Goal: Task Accomplishment & Management: Use online tool/utility

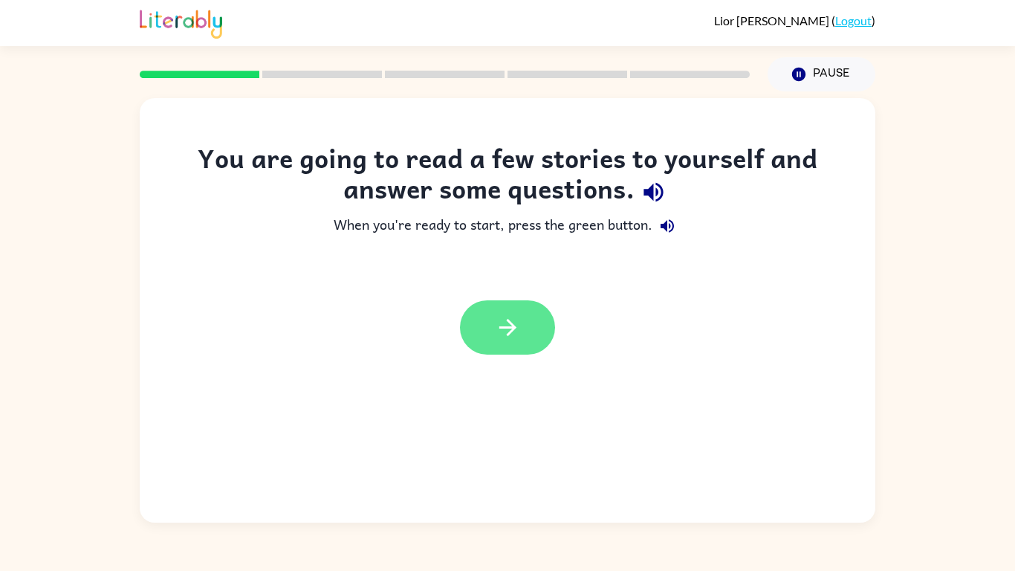
click at [514, 323] on icon "button" at bounding box center [508, 327] width 26 height 26
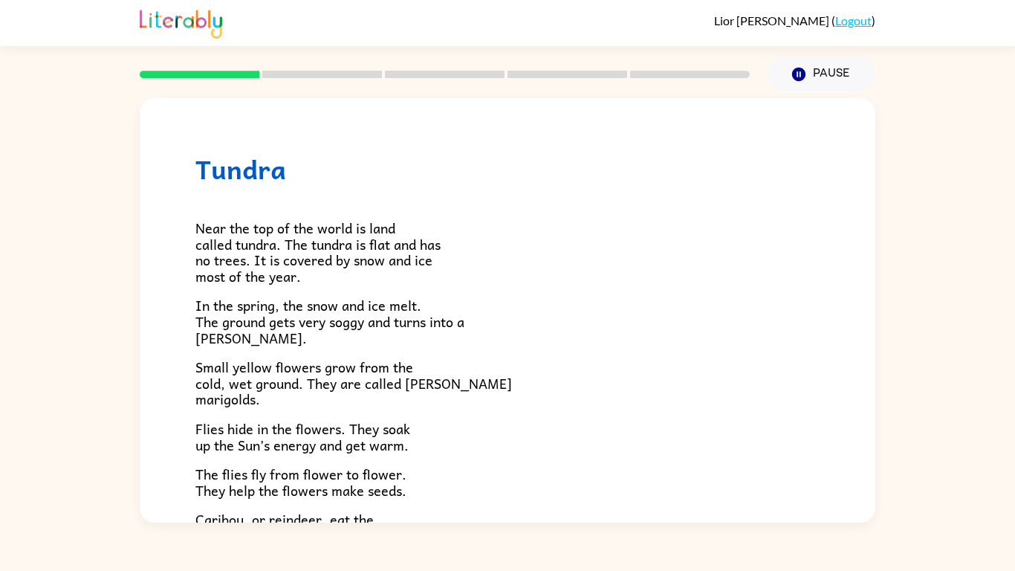
click at [427, 84] on div at bounding box center [445, 74] width 628 height 52
click at [236, 80] on div at bounding box center [445, 74] width 628 height 52
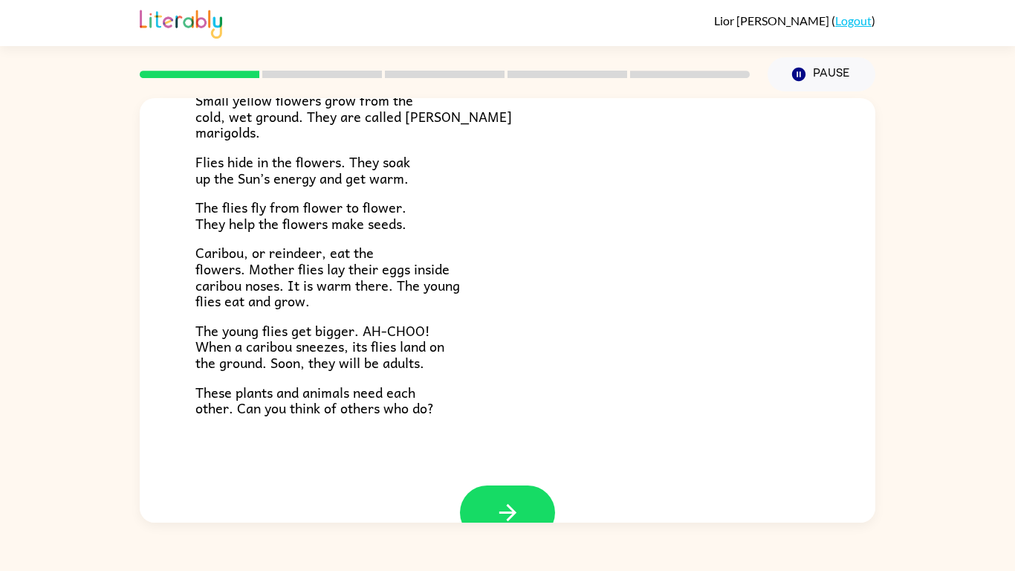
scroll to position [305, 0]
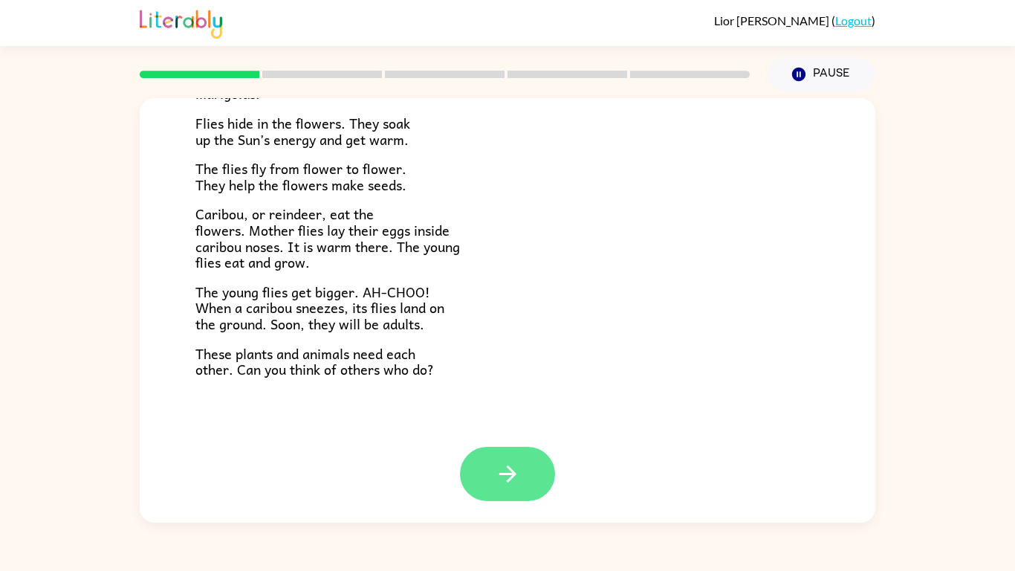
click at [517, 461] on icon "button" at bounding box center [508, 474] width 26 height 26
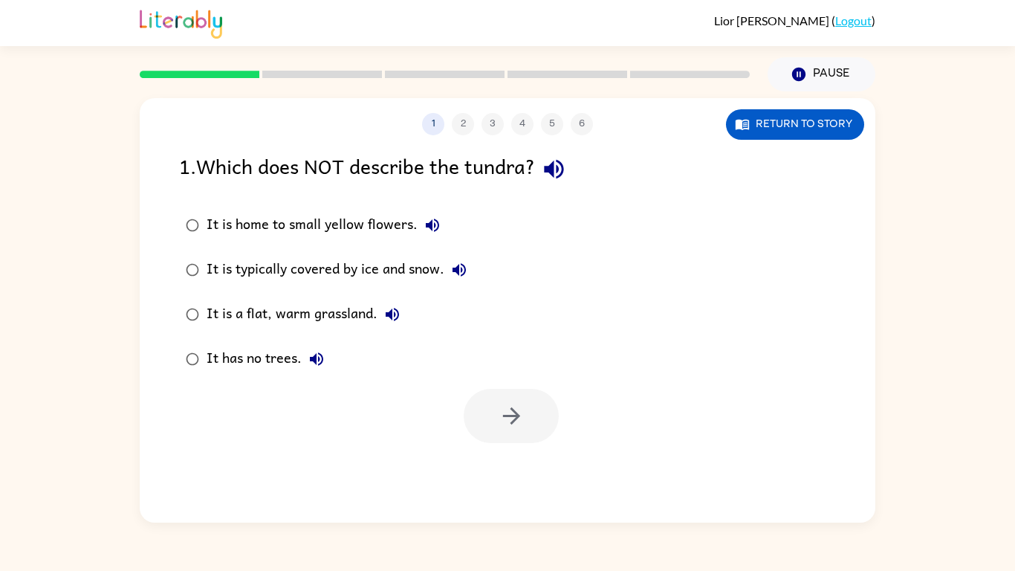
scroll to position [0, 0]
click at [543, 438] on button "button" at bounding box center [511, 416] width 95 height 54
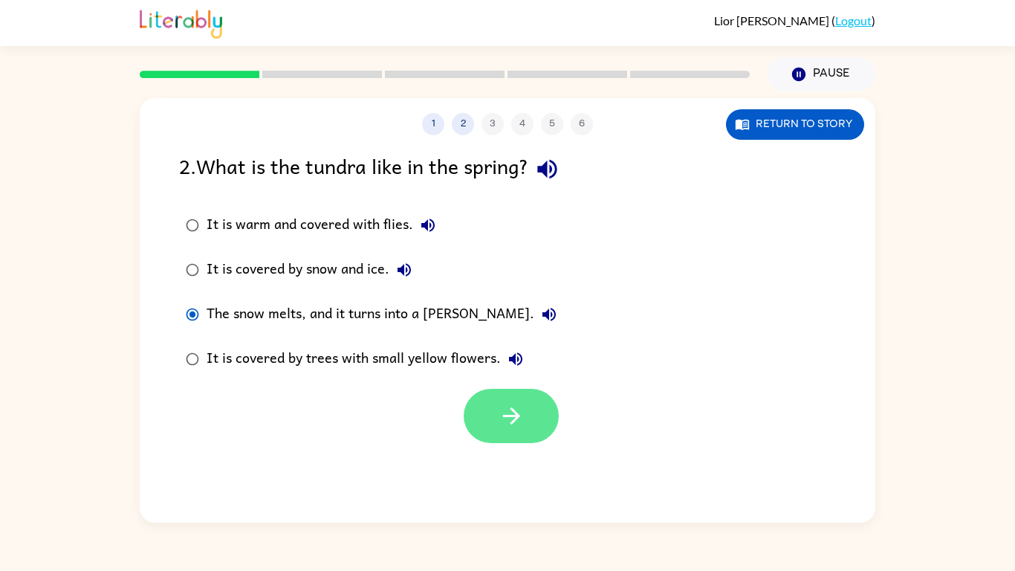
click at [535, 419] on button "button" at bounding box center [511, 416] width 95 height 54
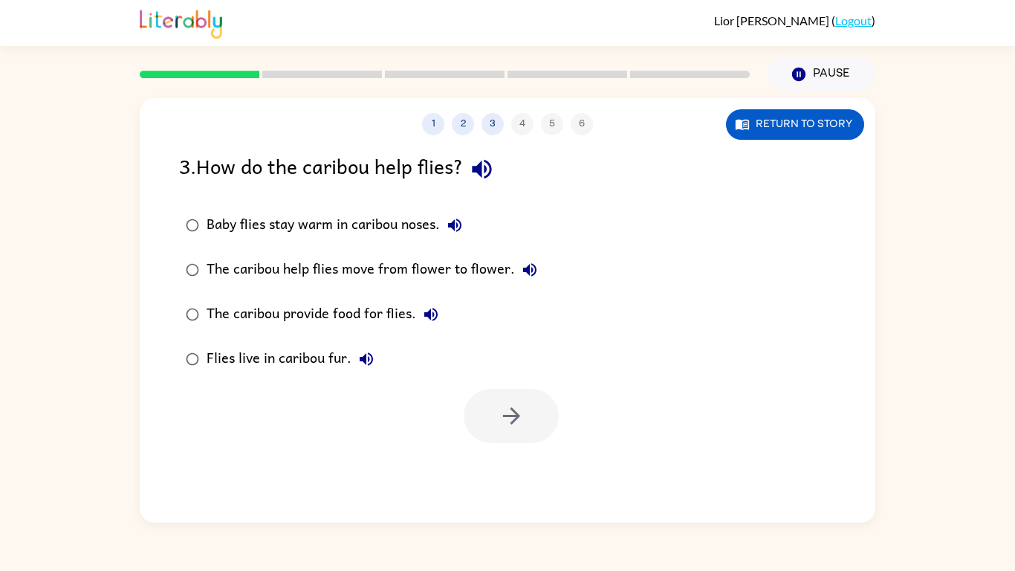
click at [471, 172] on button "button" at bounding box center [482, 169] width 38 height 38
click at [485, 168] on icon "button" at bounding box center [481, 169] width 19 height 19
click at [479, 166] on icon "button" at bounding box center [482, 169] width 26 height 26
click at [457, 226] on icon "button" at bounding box center [455, 225] width 18 height 18
click at [444, 223] on button "Baby flies stay warm in caribou noses." at bounding box center [455, 225] width 30 height 30
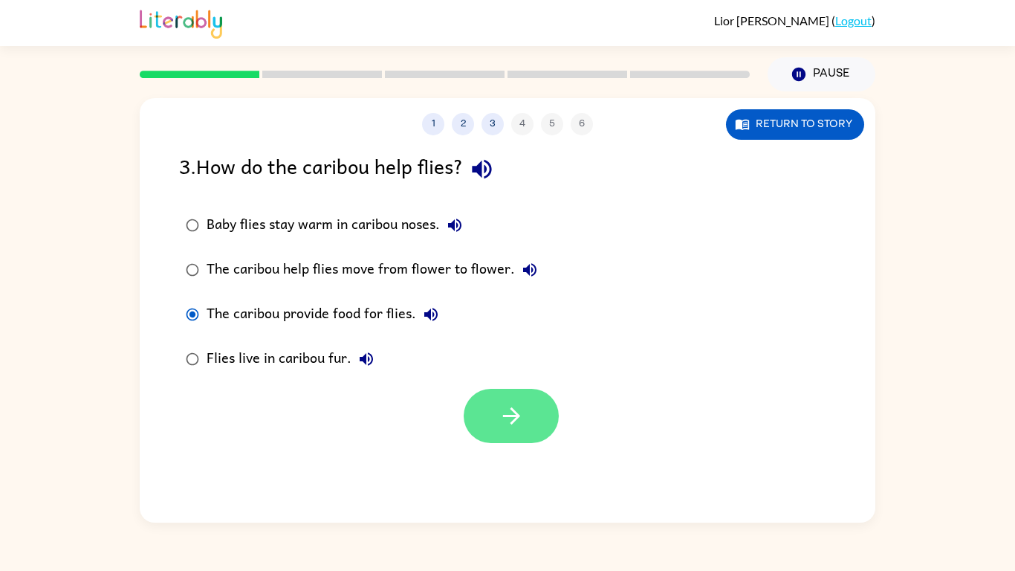
click at [543, 430] on button "button" at bounding box center [511, 416] width 95 height 54
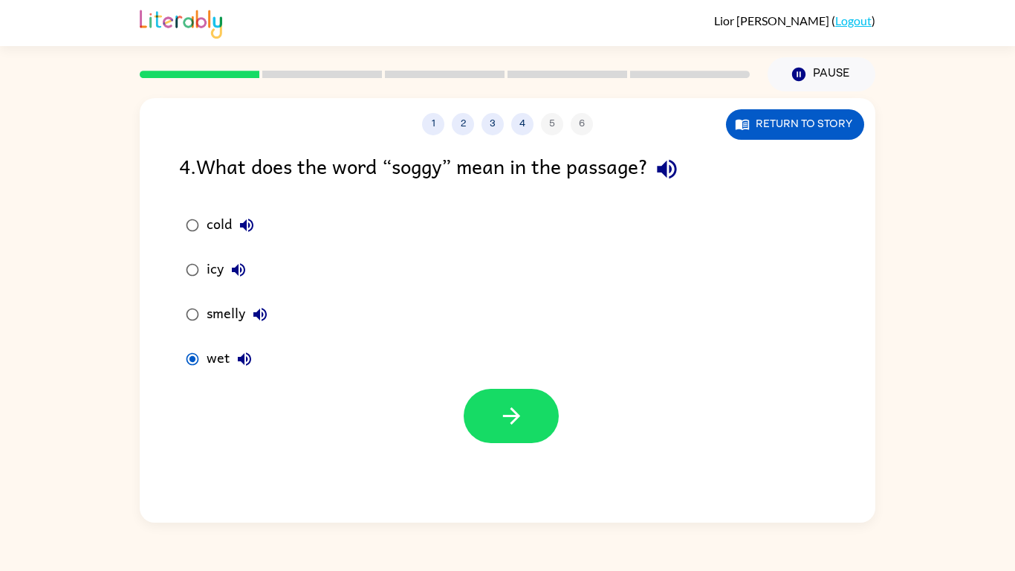
click at [182, 380] on label "wet" at bounding box center [226, 359] width 111 height 45
click at [511, 436] on button "button" at bounding box center [511, 416] width 95 height 54
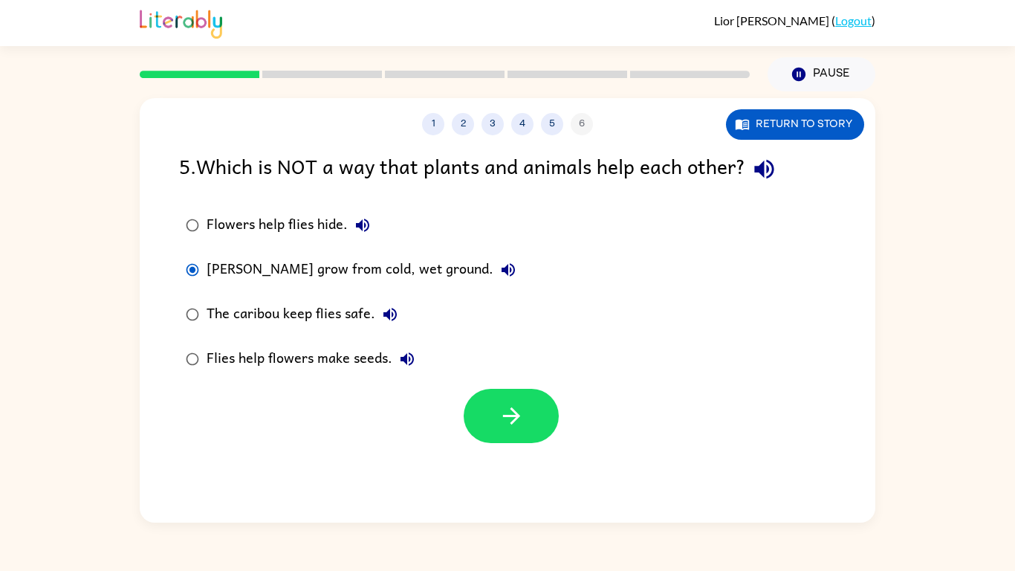
click at [476, 440] on div at bounding box center [511, 416] width 95 height 54
click at [501, 428] on icon "button" at bounding box center [512, 416] width 26 height 26
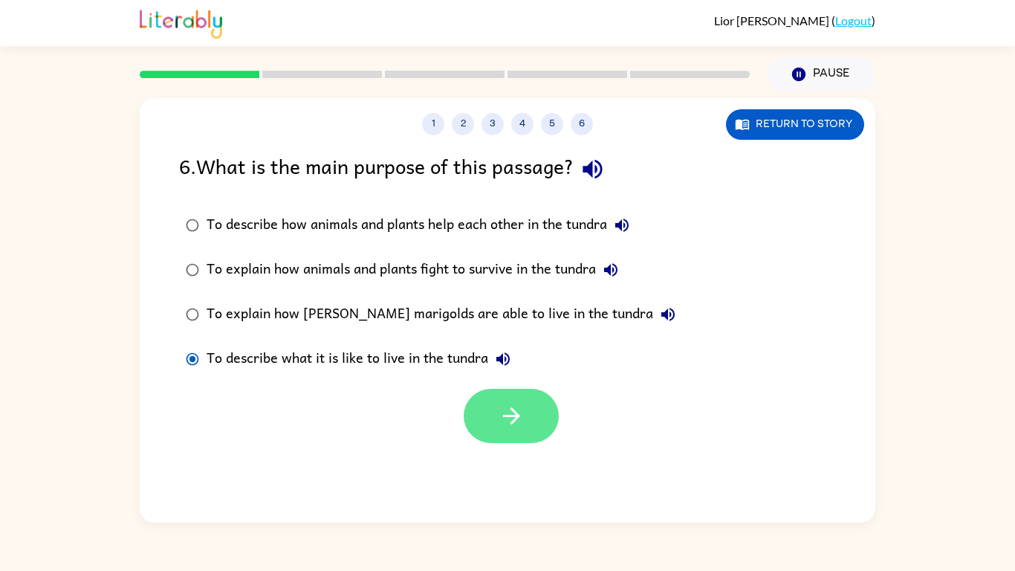
click at [479, 406] on button "button" at bounding box center [511, 416] width 95 height 54
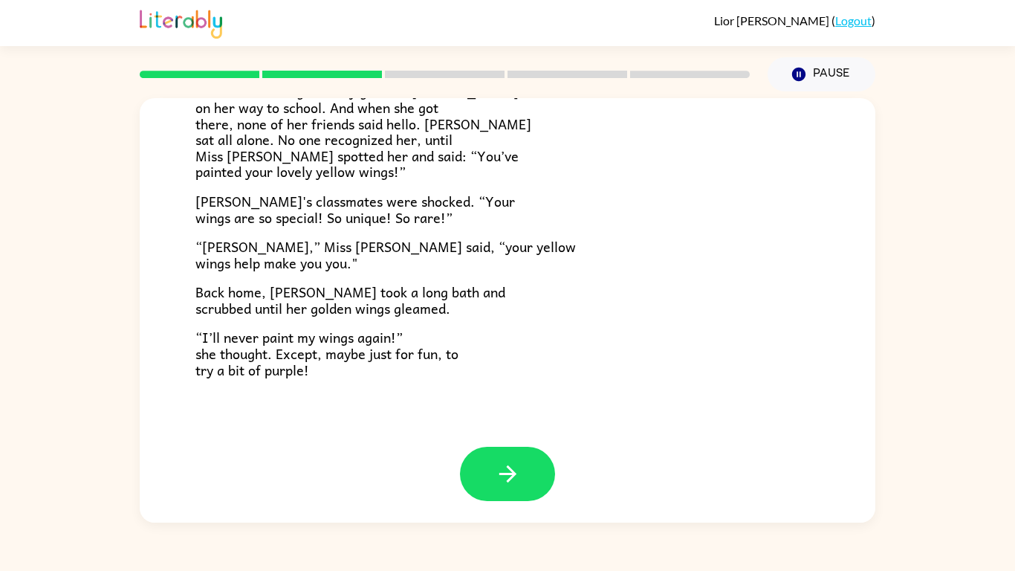
scroll to position [415, 0]
click at [515, 460] on icon "button" at bounding box center [508, 473] width 26 height 26
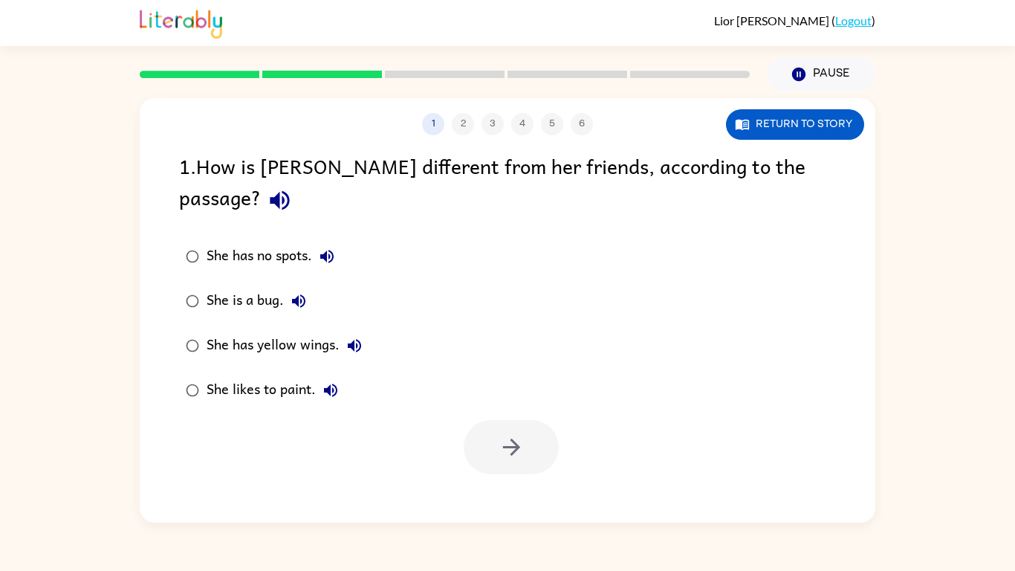
scroll to position [0, 0]
click at [299, 181] on button "button" at bounding box center [280, 200] width 38 height 38
click at [762, 123] on button "Return to story" at bounding box center [795, 124] width 138 height 30
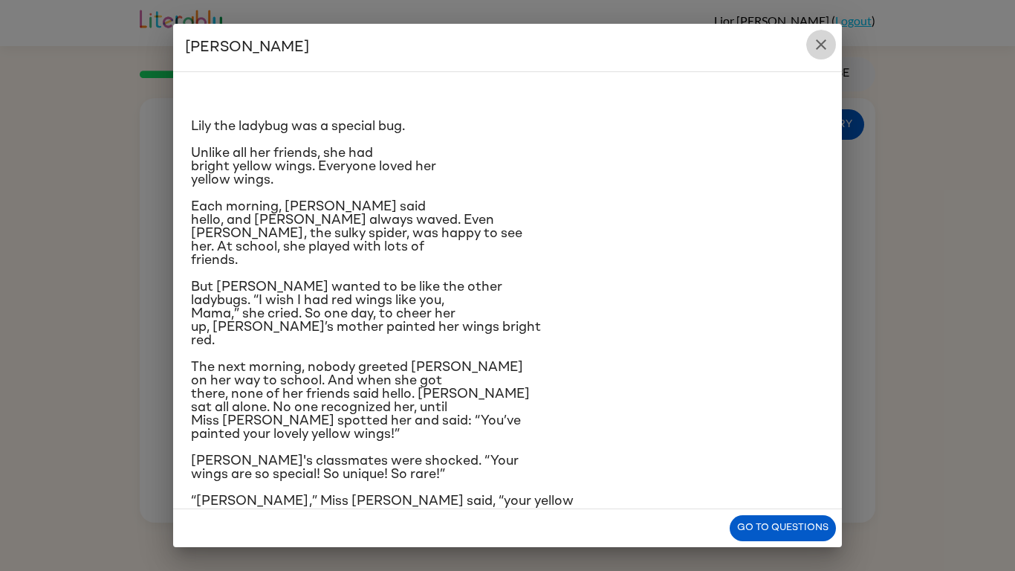
click at [821, 45] on icon "close" at bounding box center [821, 44] width 10 height 10
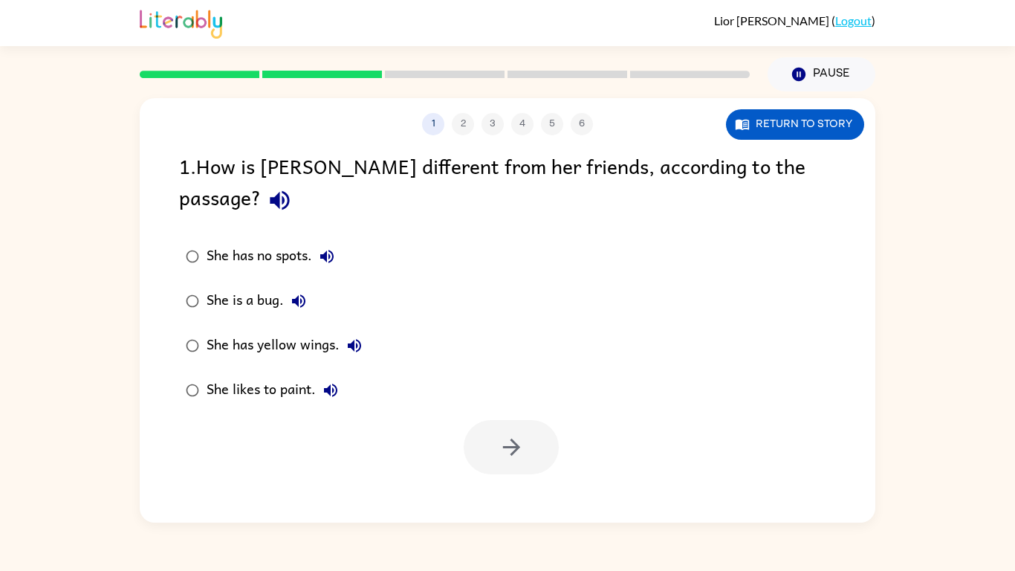
click at [304, 331] on div "She has yellow wings." at bounding box center [288, 346] width 163 height 30
click at [514, 434] on icon "button" at bounding box center [512, 447] width 26 height 26
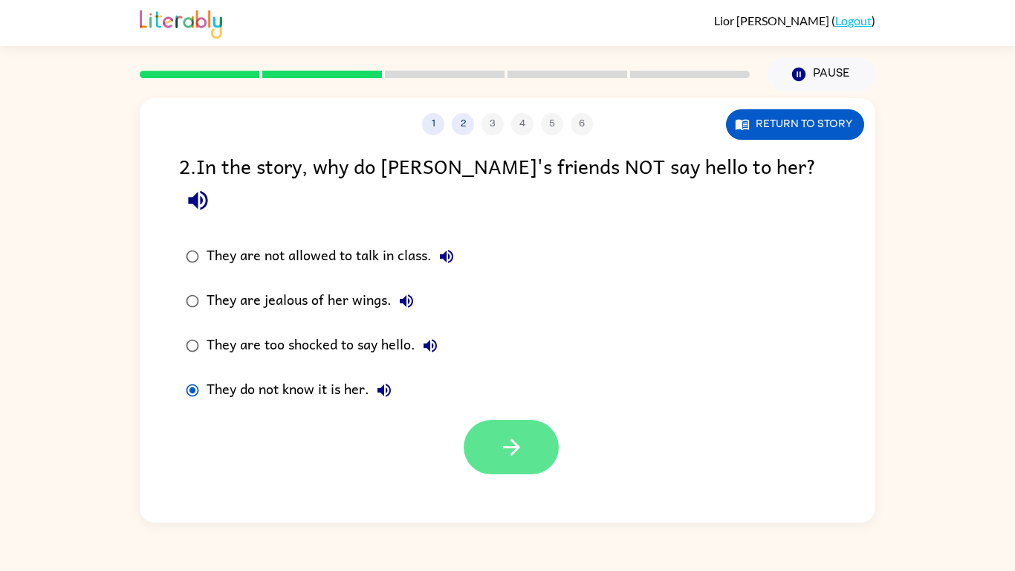
click at [494, 420] on button "button" at bounding box center [511, 447] width 95 height 54
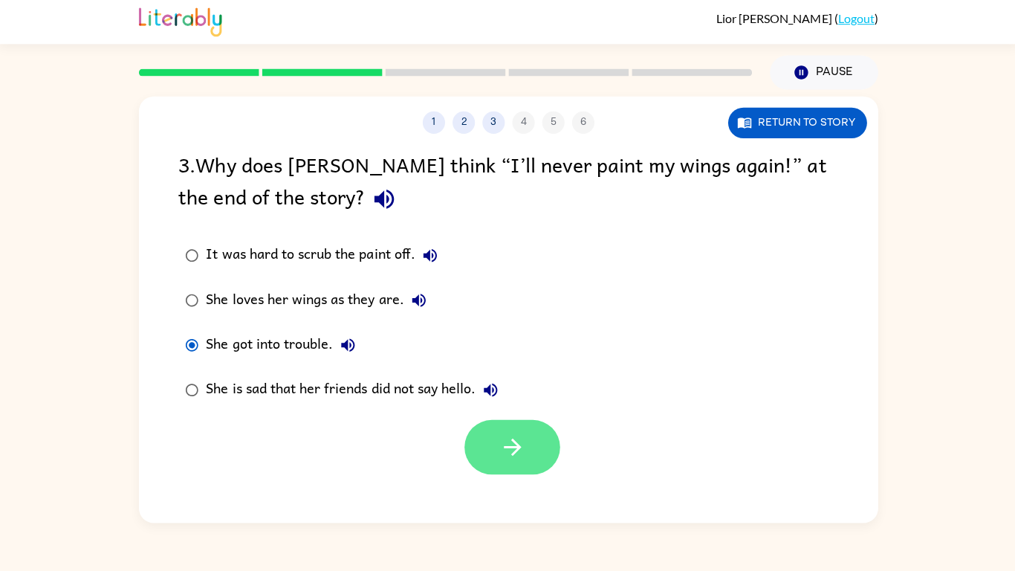
click at [479, 459] on button "button" at bounding box center [511, 447] width 95 height 54
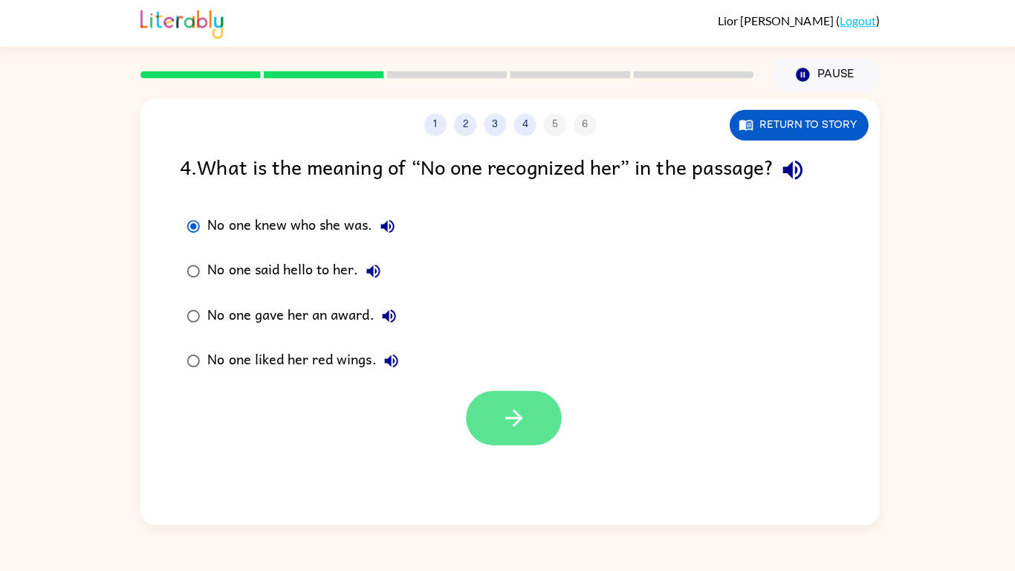
click at [518, 435] on button "button" at bounding box center [511, 416] width 95 height 54
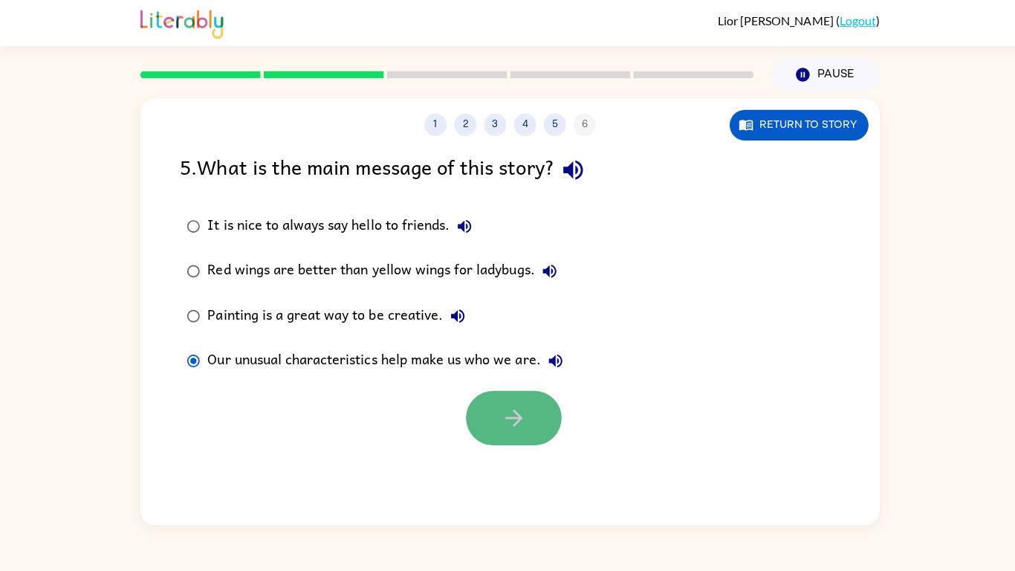
click at [496, 421] on button "button" at bounding box center [511, 416] width 95 height 54
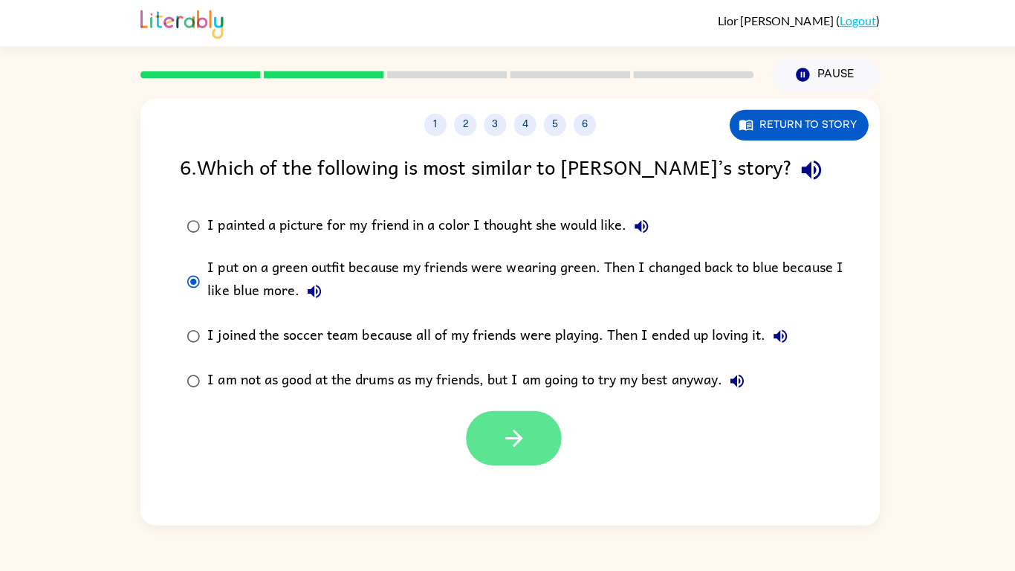
click at [508, 447] on icon "button" at bounding box center [512, 436] width 26 height 26
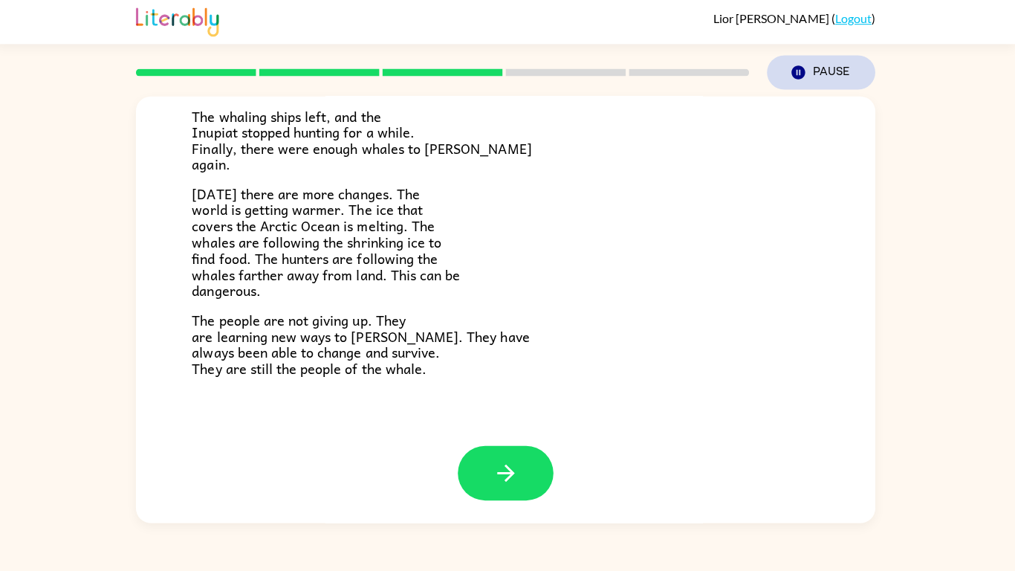
click at [794, 68] on icon "Pause" at bounding box center [799, 74] width 16 height 16
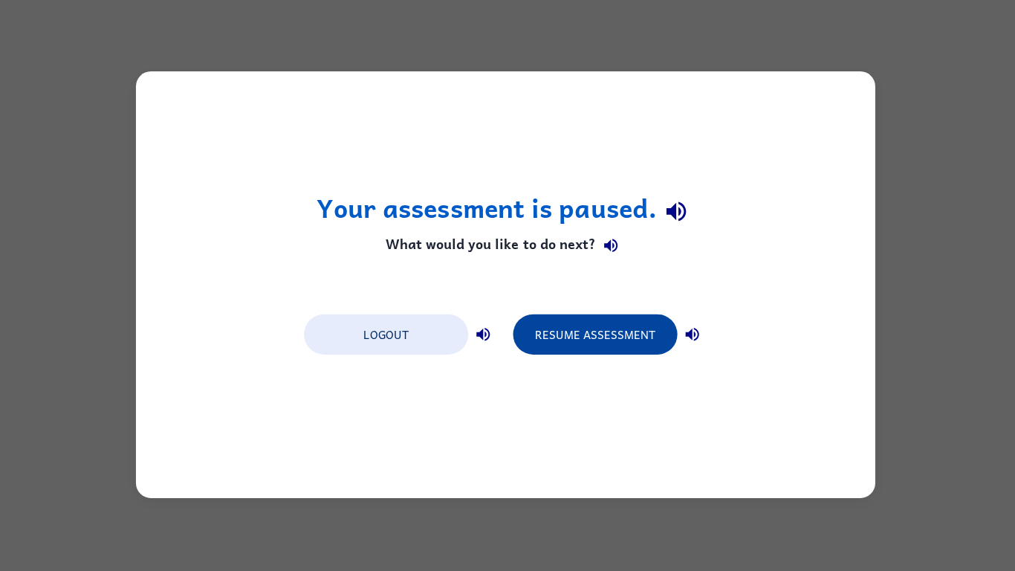
click at [600, 319] on button "Resume Assessment" at bounding box center [596, 335] width 163 height 40
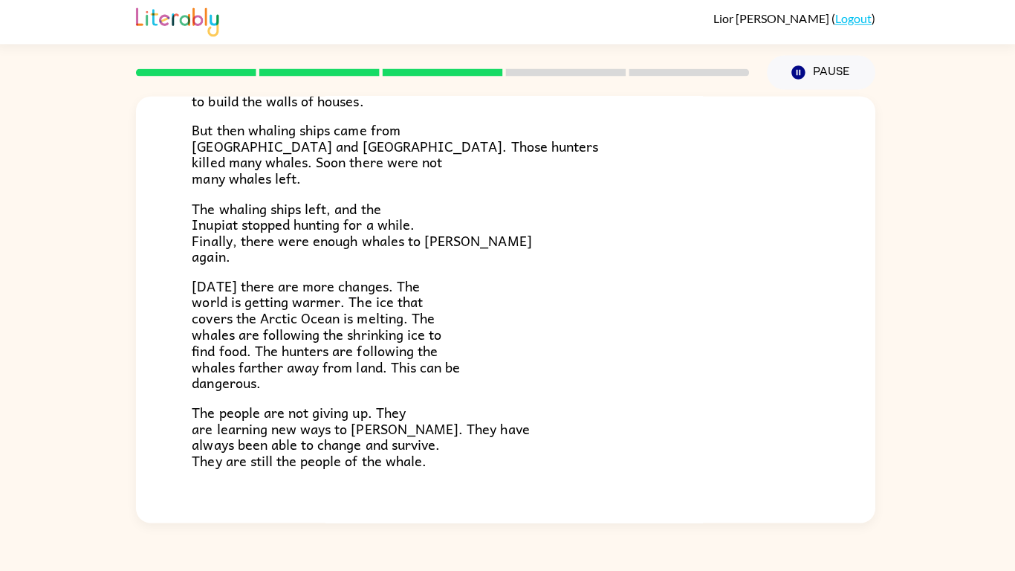
scroll to position [501, 0]
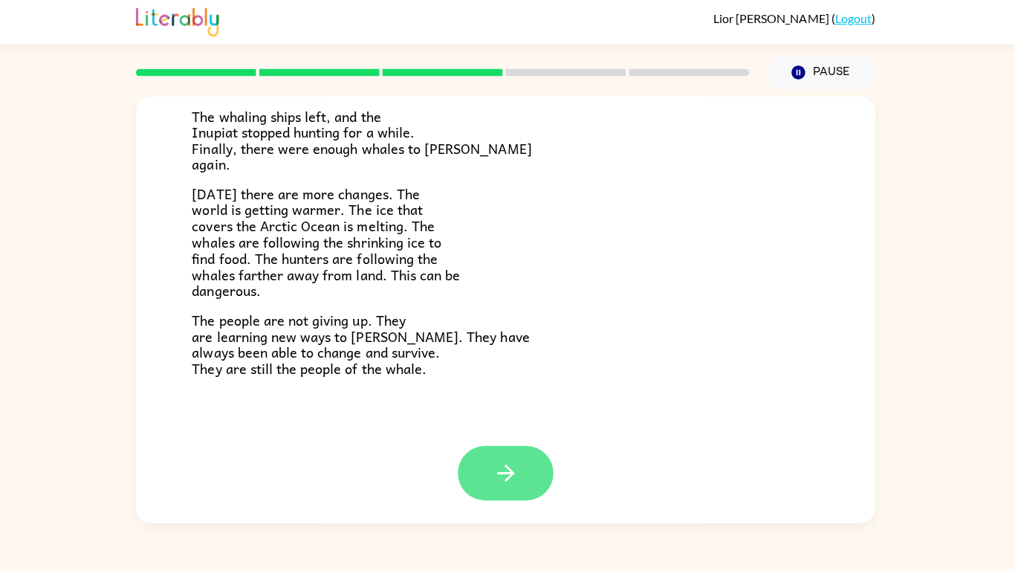
click at [493, 478] on button "button" at bounding box center [507, 473] width 95 height 54
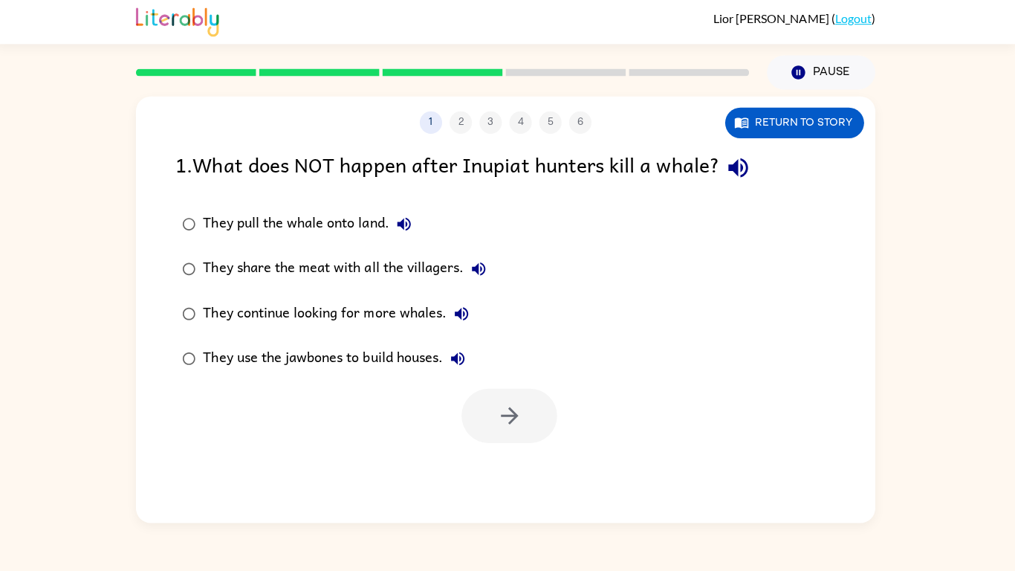
scroll to position [0, 0]
click at [797, 123] on button "Return to story" at bounding box center [795, 124] width 138 height 30
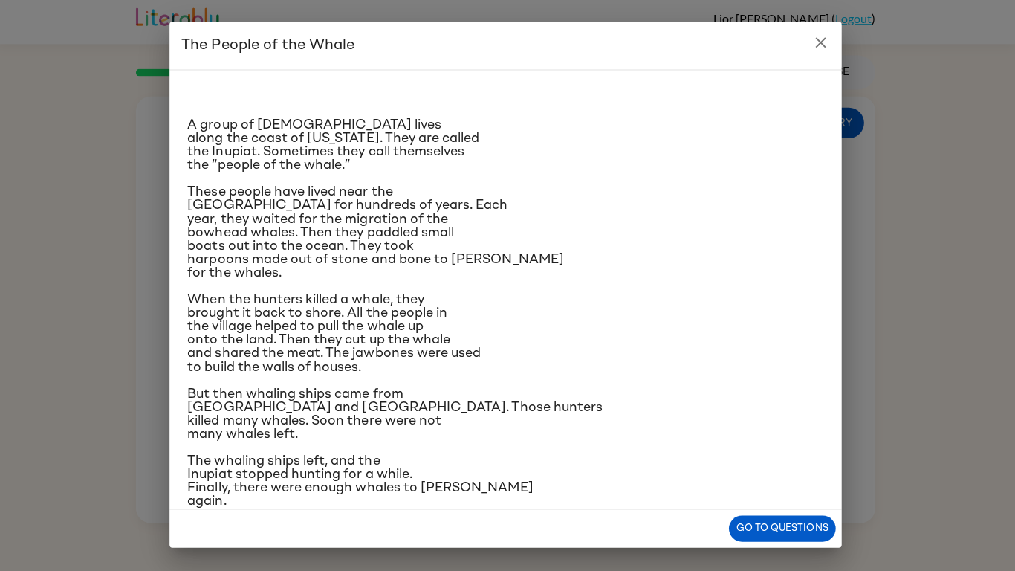
click at [820, 45] on icon "close" at bounding box center [821, 45] width 18 height 18
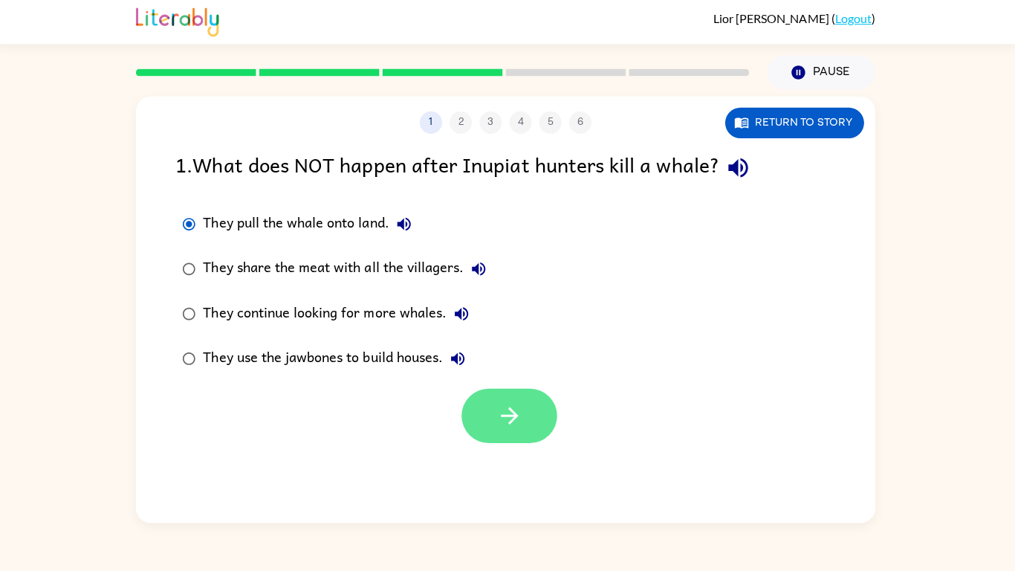
click at [509, 406] on icon "button" at bounding box center [512, 416] width 26 height 26
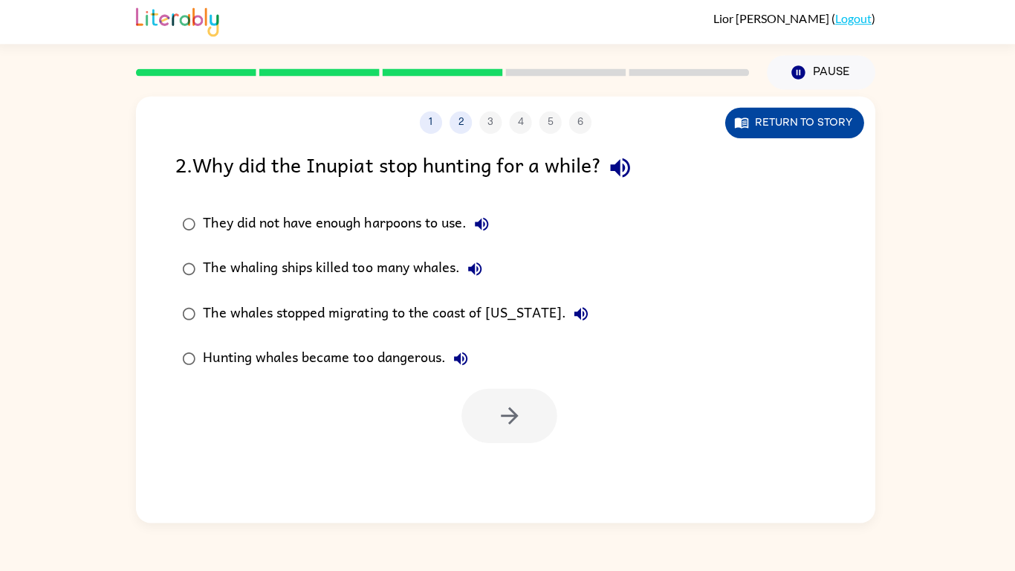
click at [804, 129] on button "Return to story" at bounding box center [795, 124] width 138 height 30
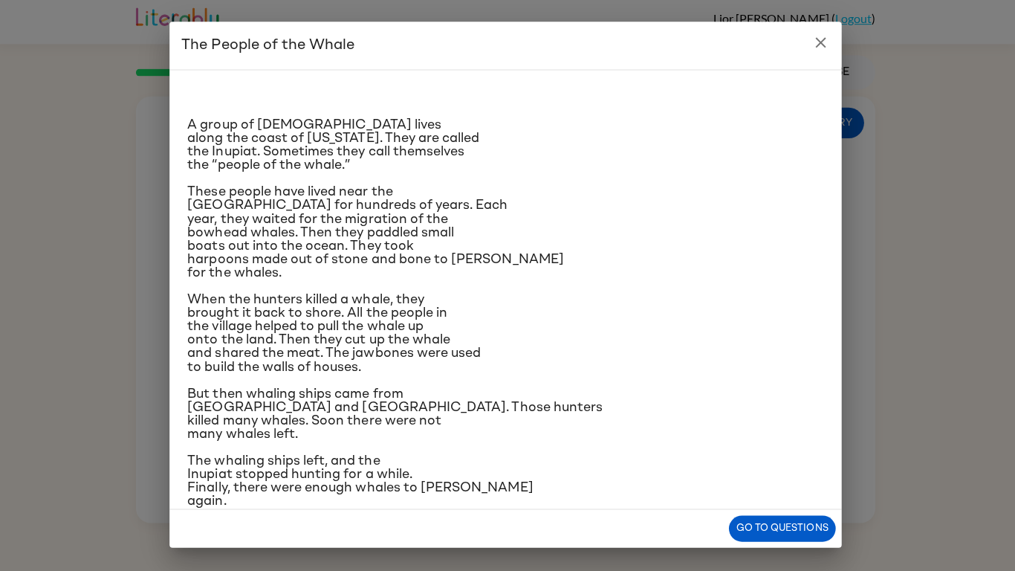
click at [822, 45] on icon "close" at bounding box center [821, 44] width 10 height 10
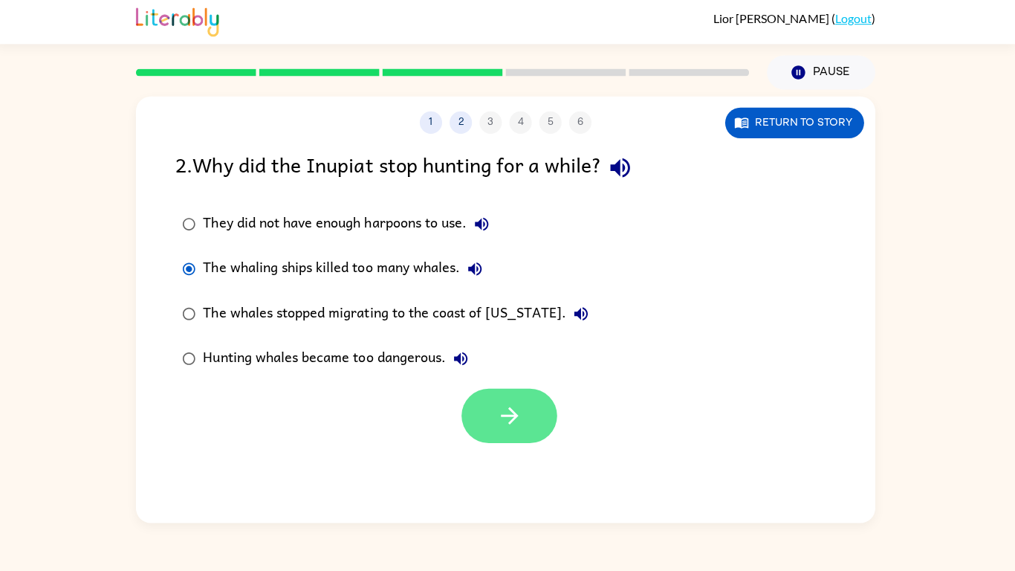
click at [530, 403] on button "button" at bounding box center [511, 416] width 95 height 54
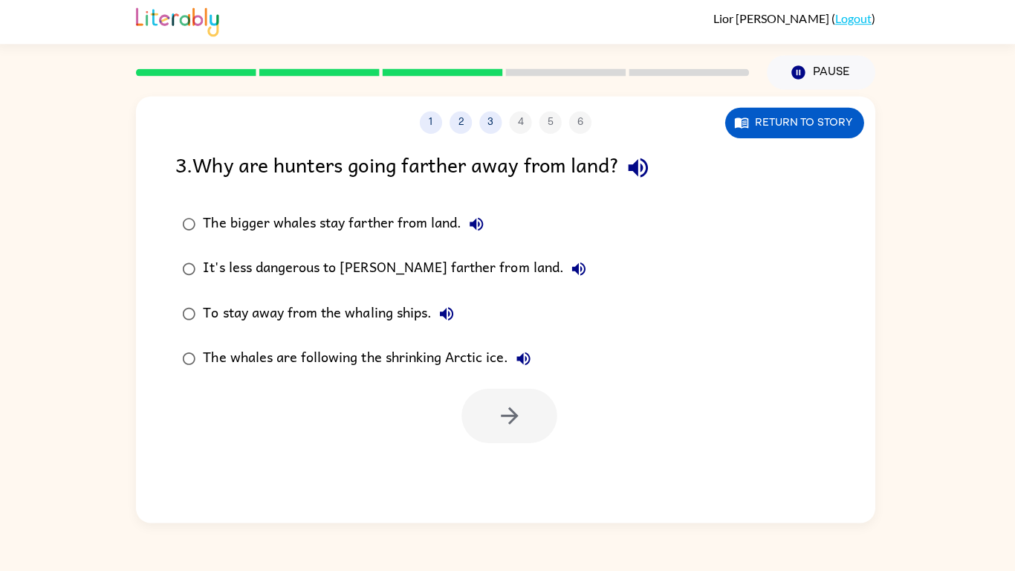
click at [473, 361] on div "The whales are following the shrinking Arctic ice." at bounding box center [374, 359] width 334 height 30
click at [523, 415] on icon "button" at bounding box center [512, 416] width 26 height 26
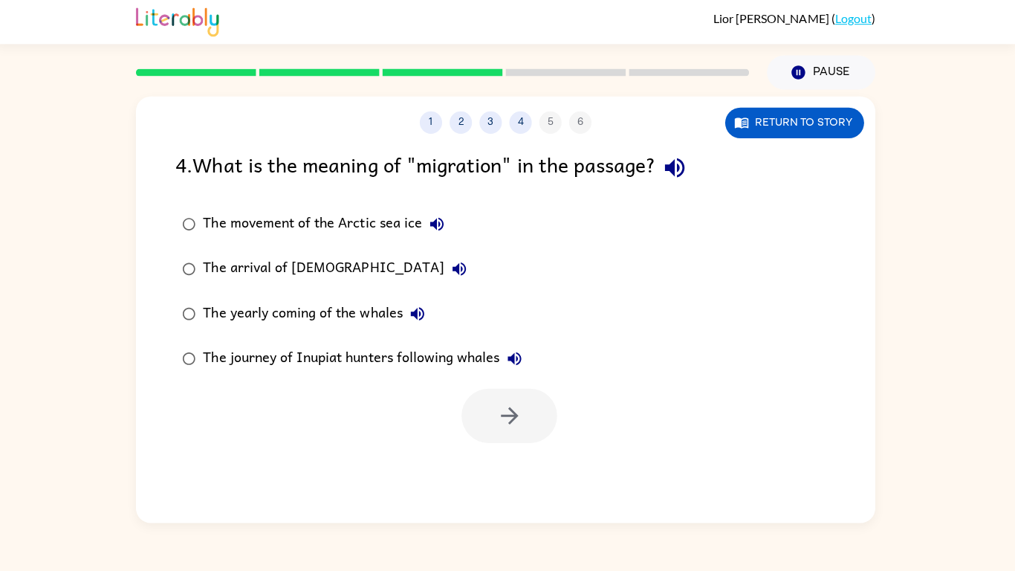
click at [225, 211] on div "The movement of the Arctic sea ice" at bounding box center [330, 225] width 247 height 30
click at [535, 422] on button "button" at bounding box center [511, 416] width 95 height 54
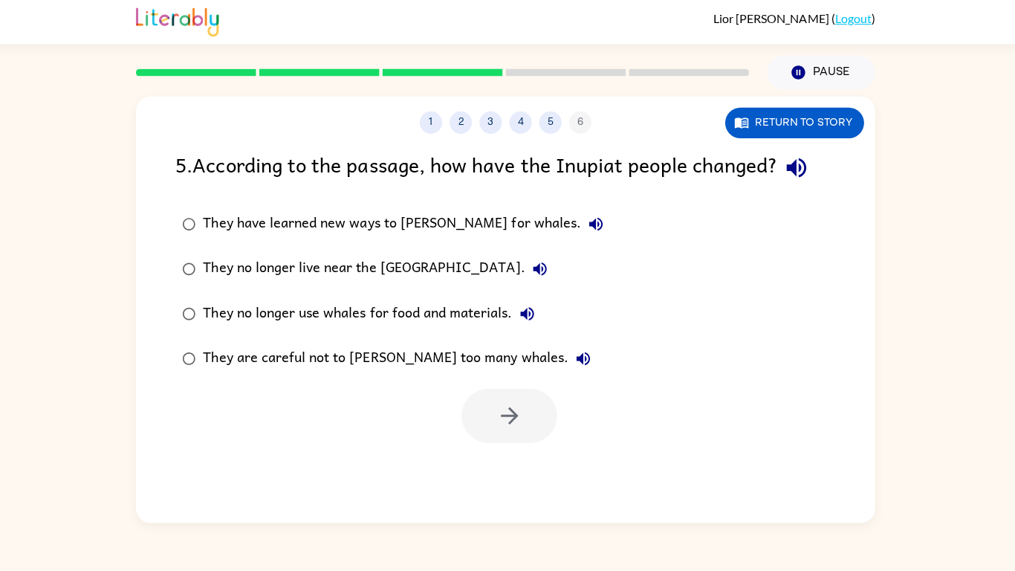
click at [224, 268] on div "They no longer live near the [GEOGRAPHIC_DATA]." at bounding box center [382, 270] width 350 height 30
click at [467, 414] on button "button" at bounding box center [511, 416] width 95 height 54
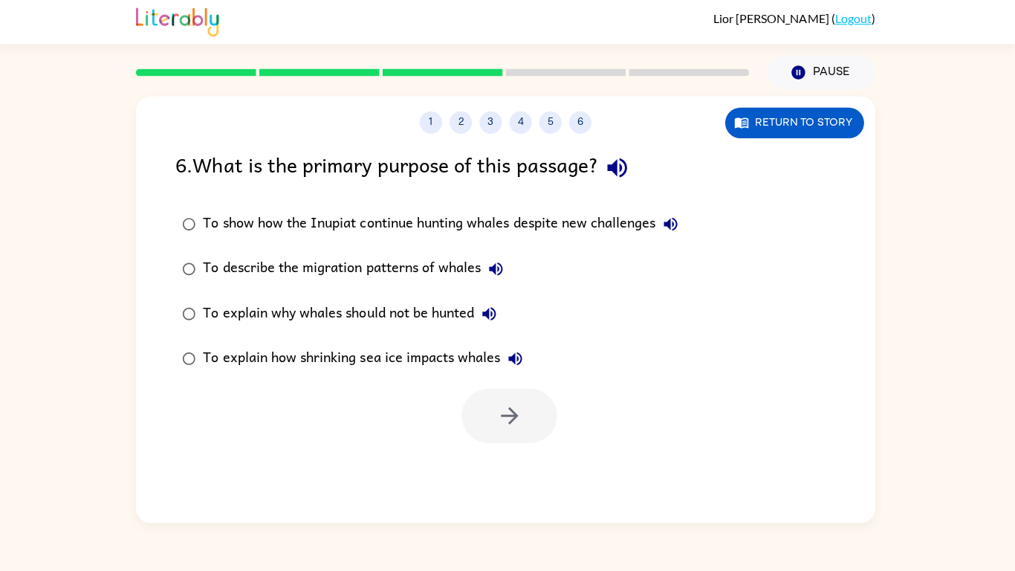
click at [254, 355] on div "To explain how shrinking sea ice impacts whales" at bounding box center [370, 359] width 326 height 30
click at [478, 441] on div at bounding box center [511, 416] width 95 height 54
click at [509, 420] on icon "button" at bounding box center [512, 416] width 26 height 26
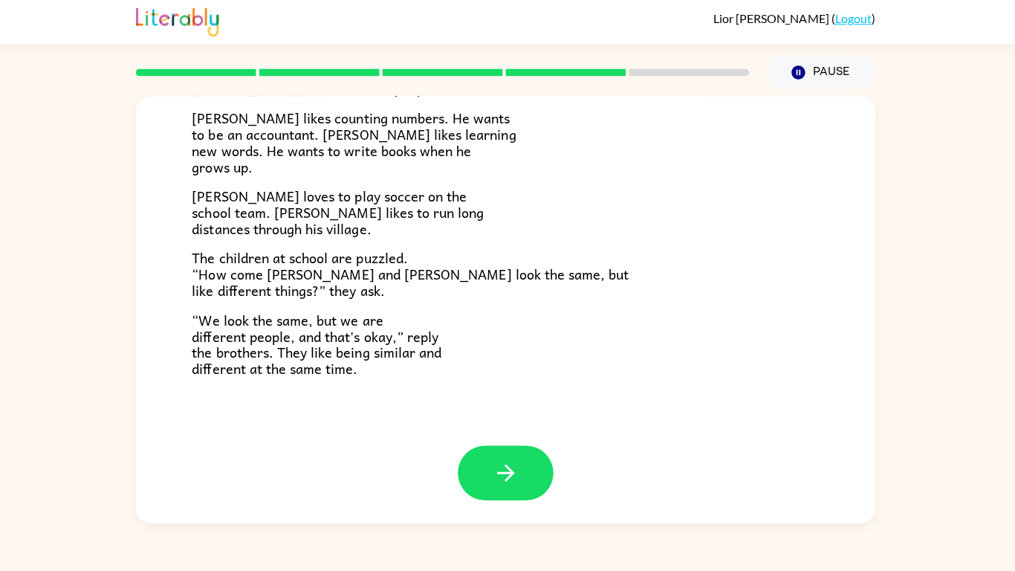
scroll to position [320, 0]
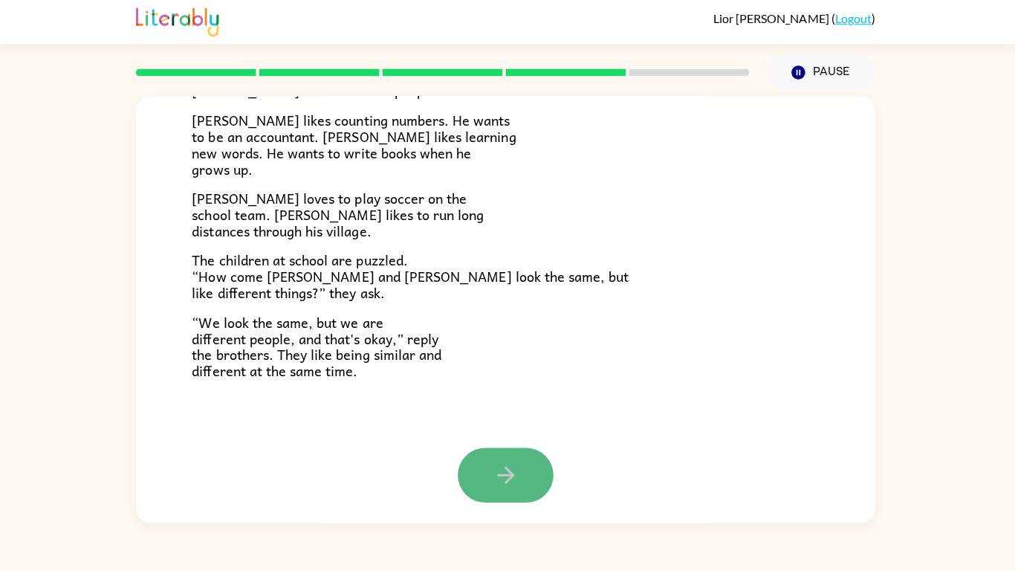
click at [527, 470] on button "button" at bounding box center [507, 475] width 95 height 54
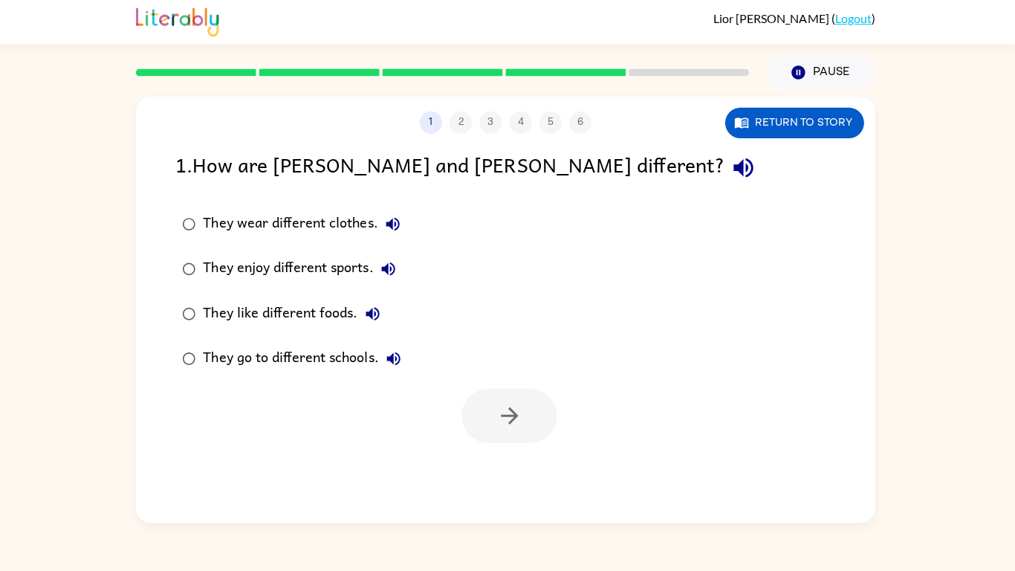
scroll to position [0, 0]
click at [320, 266] on div "They enjoy different sports." at bounding box center [306, 270] width 199 height 30
click at [506, 417] on icon "button" at bounding box center [510, 415] width 17 height 17
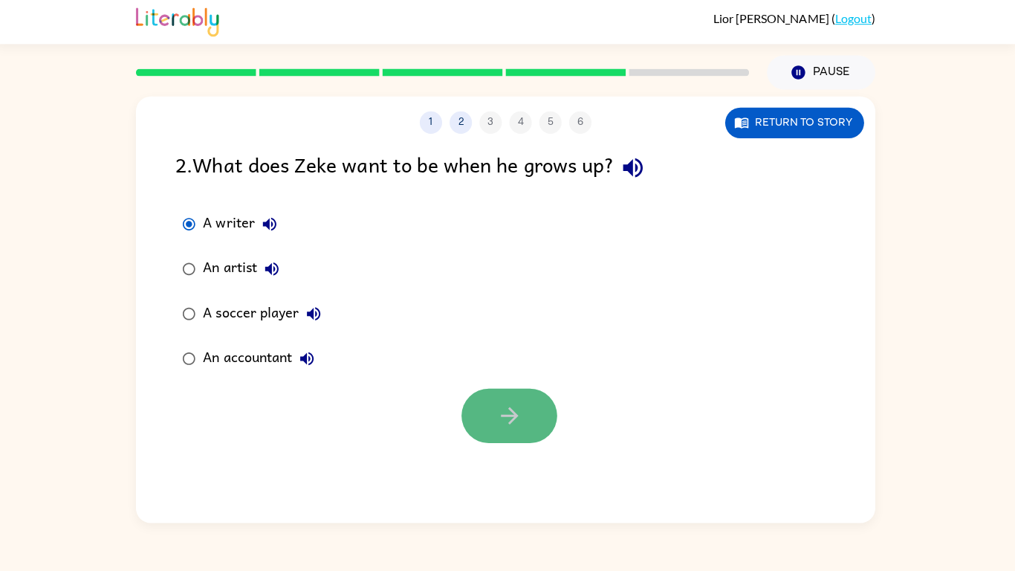
click at [524, 435] on button "button" at bounding box center [511, 416] width 95 height 54
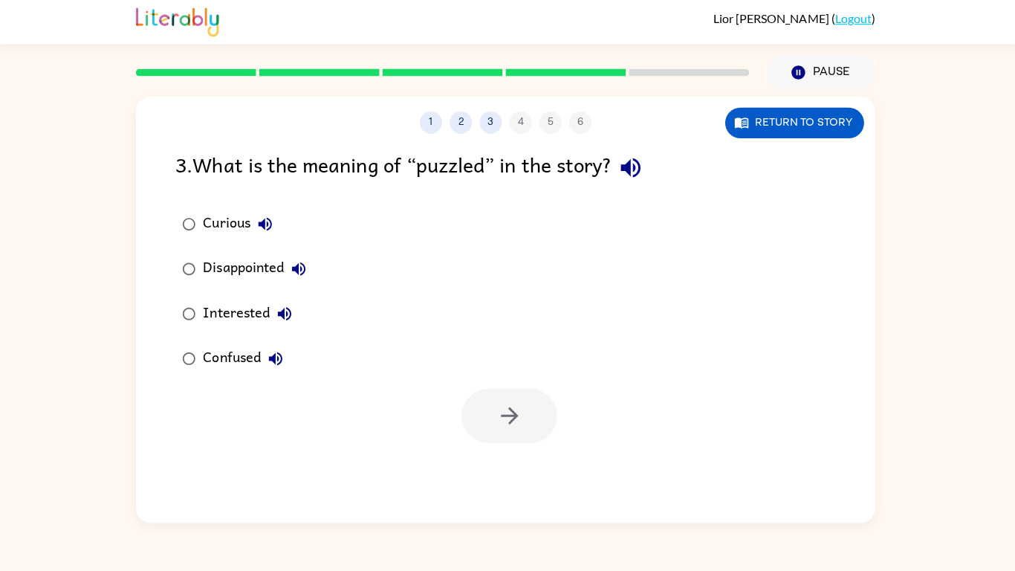
click at [223, 347] on div "Confused" at bounding box center [250, 359] width 87 height 30
click at [521, 427] on icon "button" at bounding box center [512, 416] width 26 height 26
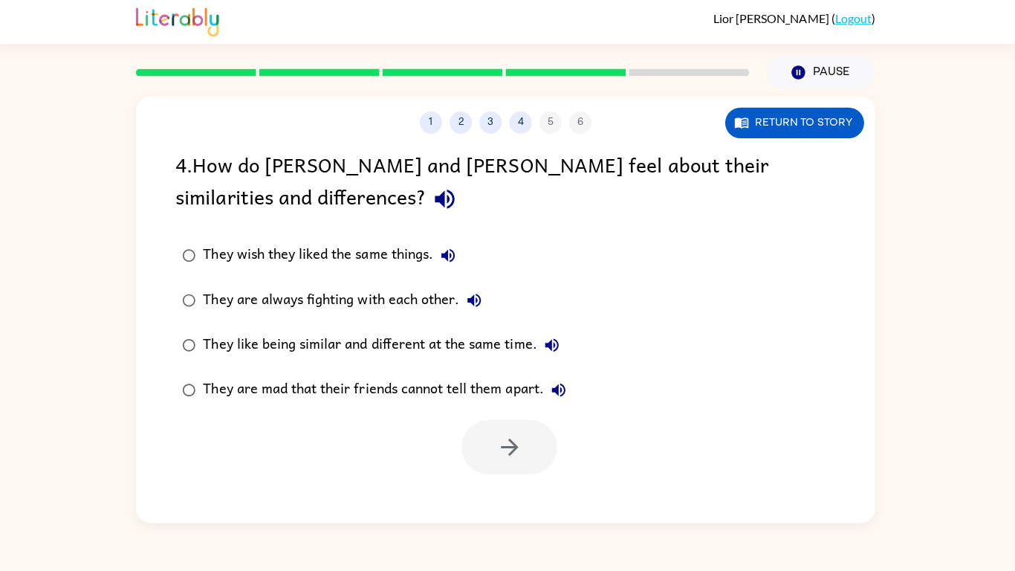
click at [236, 346] on div "They like being similar and different at the same time." at bounding box center [388, 346] width 362 height 30
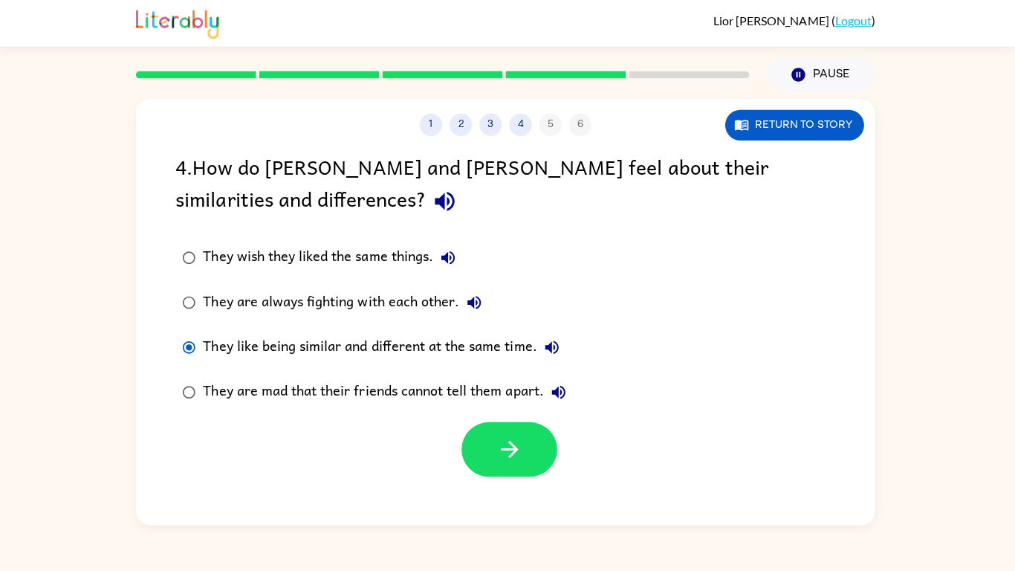
click at [485, 398] on div "They are mad that their friends cannot tell them apart." at bounding box center [391, 390] width 369 height 30
click at [511, 469] on button "button" at bounding box center [511, 447] width 95 height 54
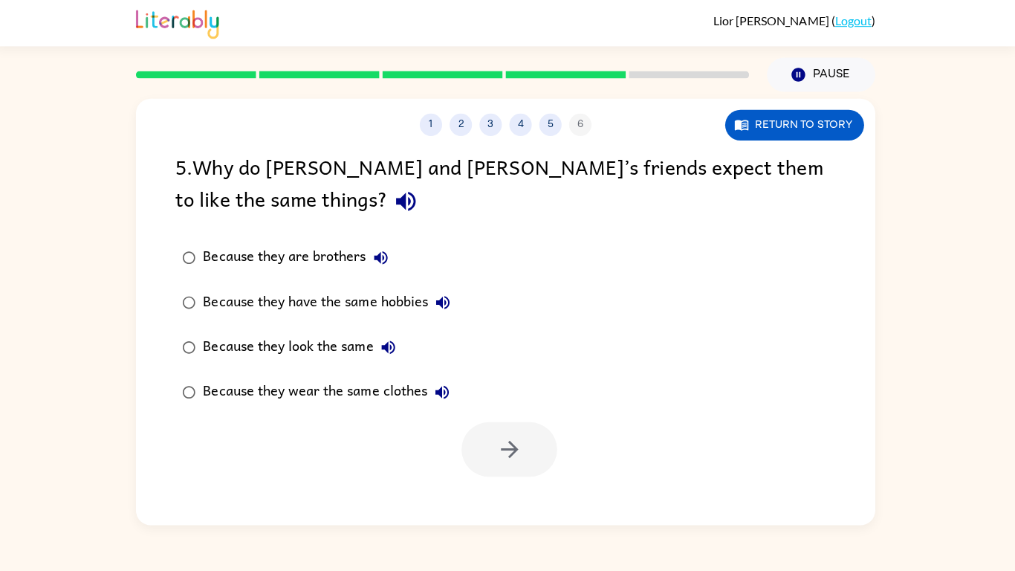
click at [244, 343] on div "Because they look the same" at bounding box center [306, 346] width 199 height 30
click at [519, 456] on icon "button" at bounding box center [512, 447] width 26 height 26
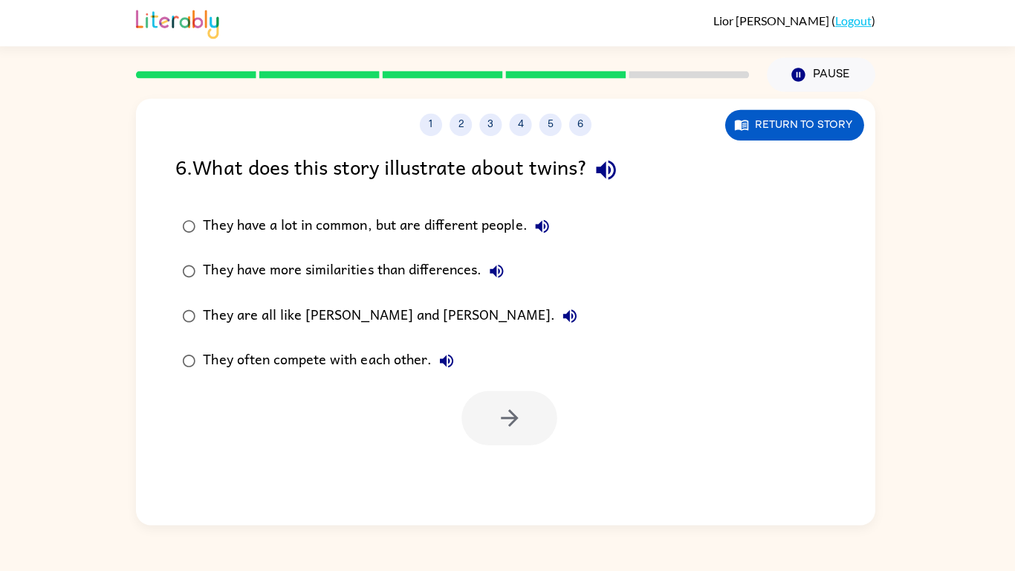
click at [282, 231] on div "They have a lot in common, but are different people." at bounding box center [383, 225] width 352 height 30
click at [534, 413] on button "button" at bounding box center [511, 416] width 95 height 54
